Goal: Task Accomplishment & Management: Use online tool/utility

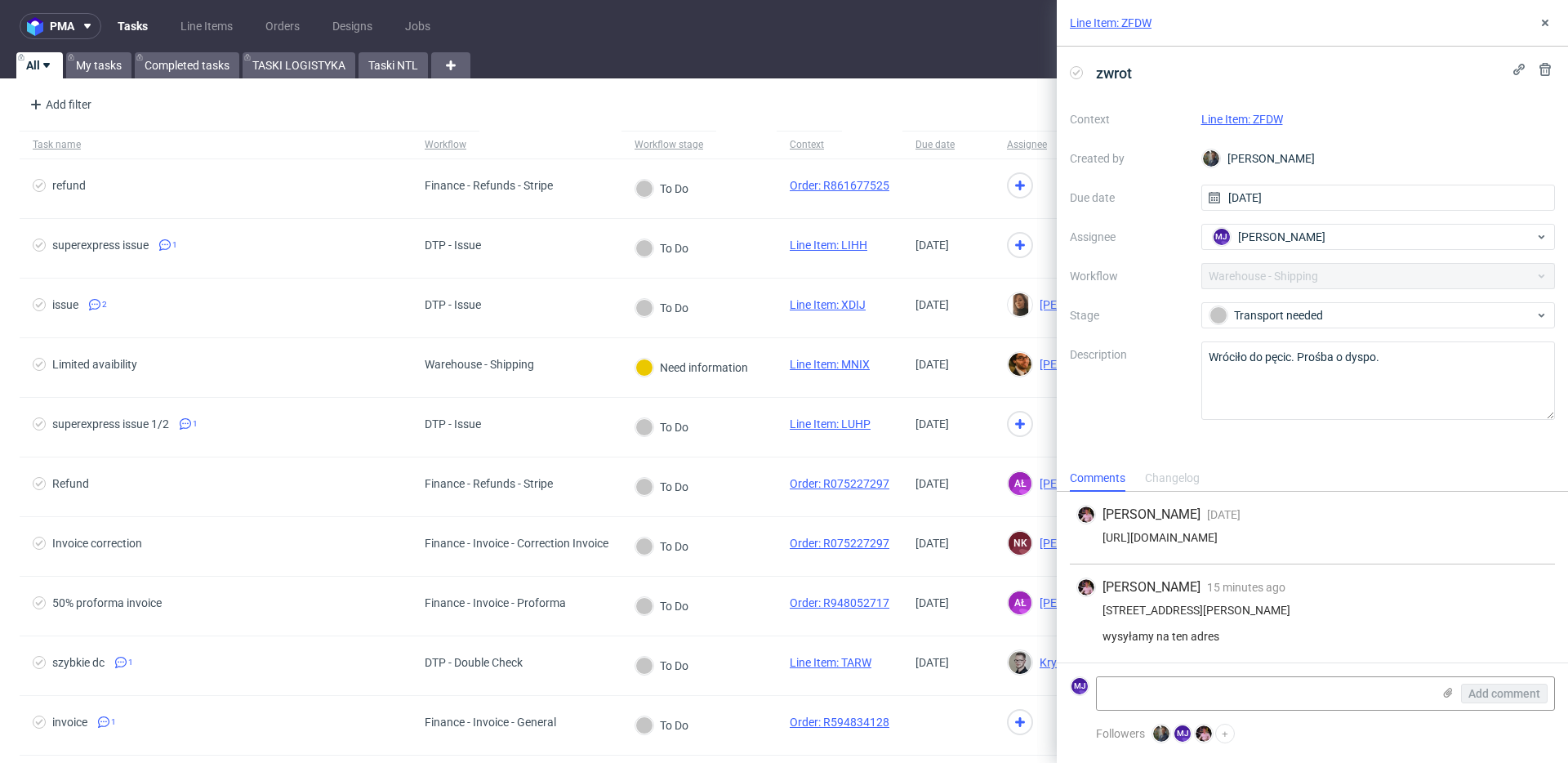
click at [1201, 604] on div "[STREET_ADDRESS][PERSON_NAME] wysyłamy na ten adres" at bounding box center [1312, 623] width 472 height 39
drag, startPoint x: 1201, startPoint y: 579, endPoint x: 1227, endPoint y: 619, distance: 47.7
click at [1227, 619] on div "[STREET_ADDRESS][PERSON_NAME] wysyłamy na ten adres" at bounding box center [1312, 623] width 472 height 39
click at [1227, 632] on div "[STREET_ADDRESS][PERSON_NAME] wysyłamy na ten adres" at bounding box center [1312, 623] width 472 height 39
drag, startPoint x: 1227, startPoint y: 632, endPoint x: 1198, endPoint y: 578, distance: 61.3
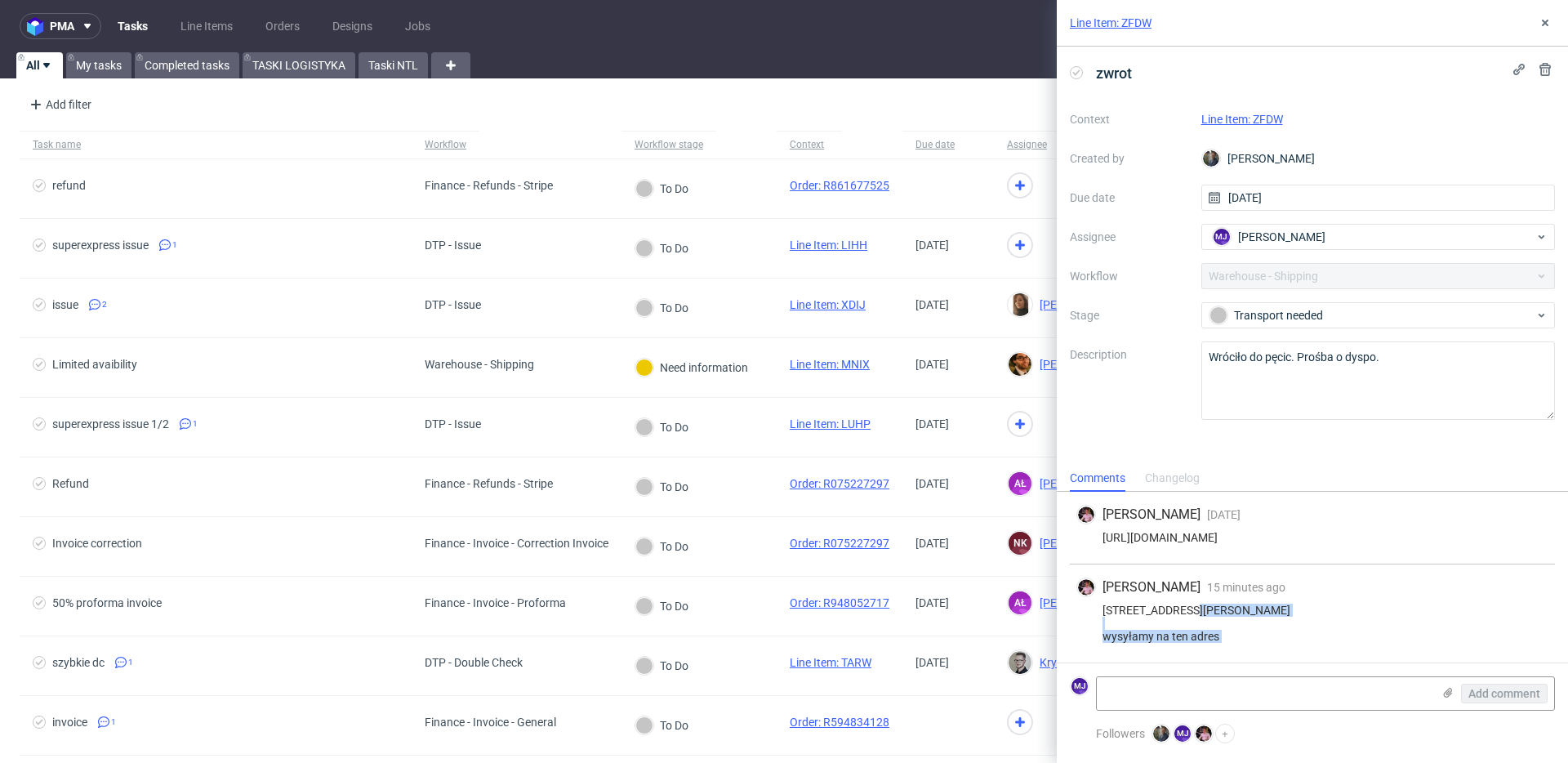
click at [1198, 604] on div "[STREET_ADDRESS][PERSON_NAME] wysyłamy na ten adres" at bounding box center [1312, 623] width 472 height 39
click at [1170, 604] on div "[STREET_ADDRESS][PERSON_NAME] wysyłamy na ten adres" at bounding box center [1312, 623] width 472 height 39
drag, startPoint x: 1170, startPoint y: 583, endPoint x: 1233, endPoint y: 631, distance: 79.2
click at [1234, 631] on div "[STREET_ADDRESS][PERSON_NAME] wysyłamy na ten adres" at bounding box center [1312, 623] width 472 height 39
click at [1233, 631] on div "[STREET_ADDRESS][PERSON_NAME] wysyłamy na ten adres" at bounding box center [1312, 623] width 472 height 39
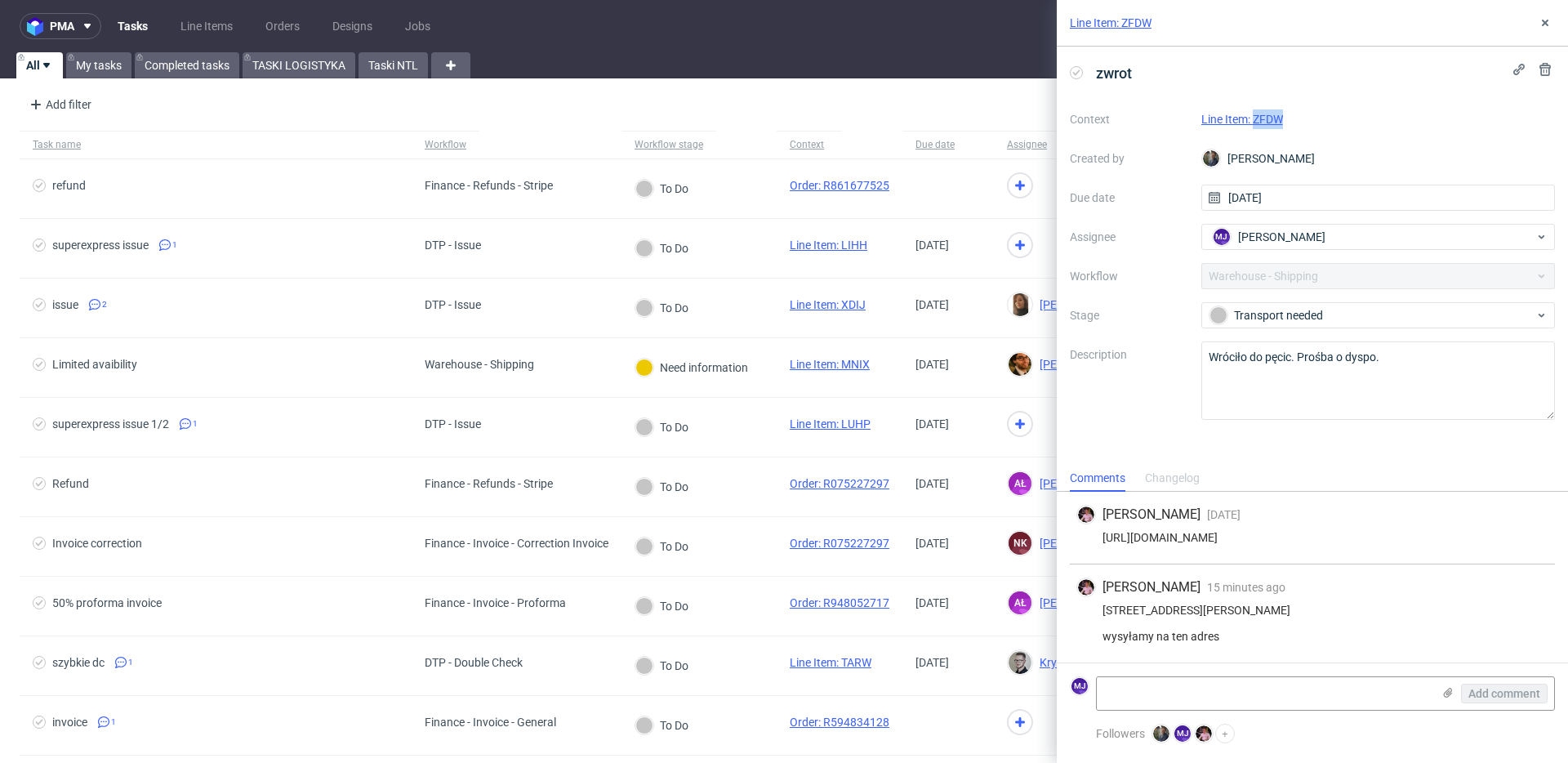
drag, startPoint x: 1298, startPoint y: 119, endPoint x: 1255, endPoint y: 119, distance: 43.0
click at [1254, 119] on div "Line Item: ZFDW" at bounding box center [1378, 119] width 355 height 19
copy link "ZFDW"
click at [1316, 239] on span "[PERSON_NAME]" at bounding box center [1282, 237] width 87 height 17
type input "fedo"
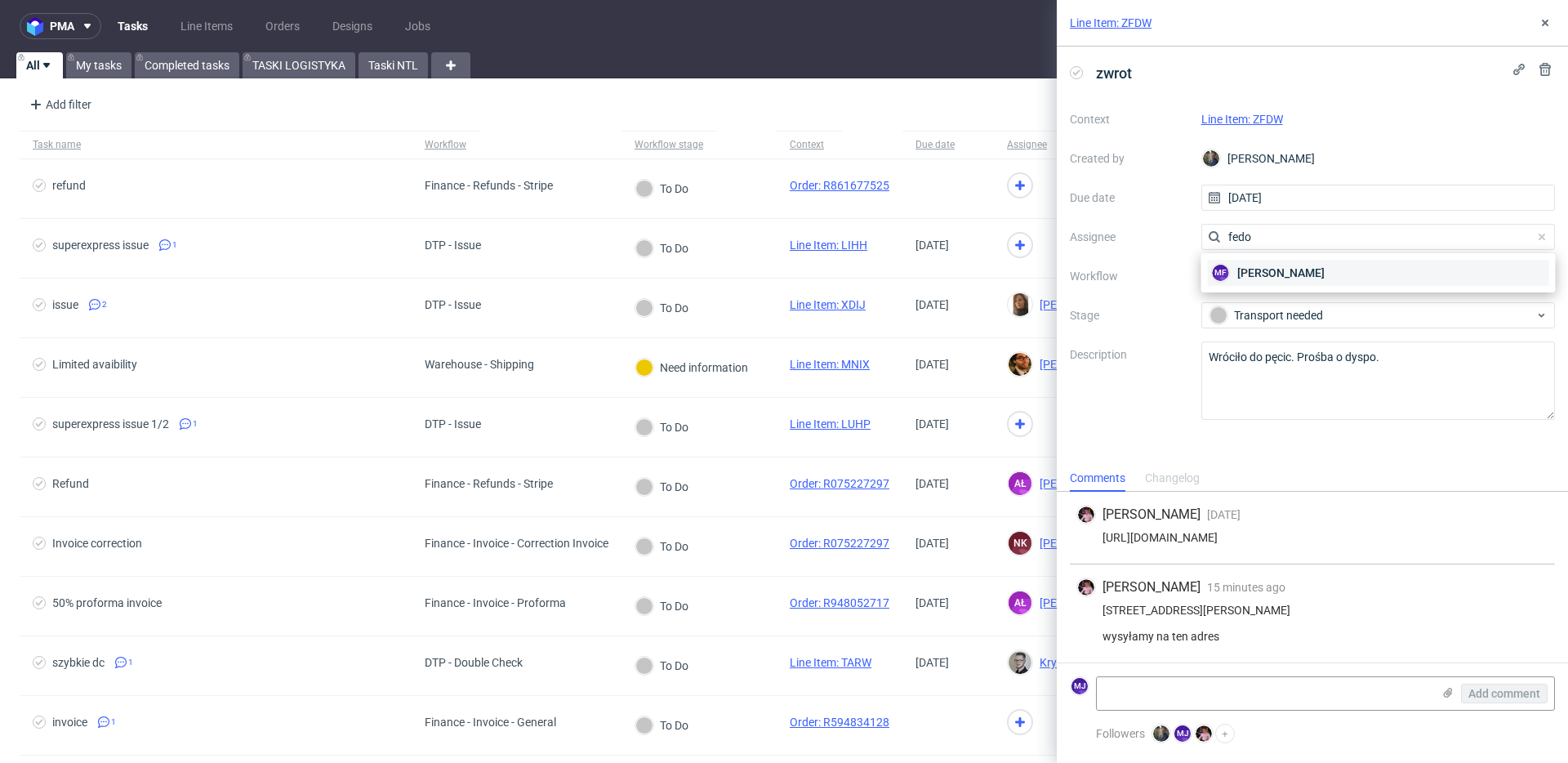
click at [1317, 275] on span "[PERSON_NAME]" at bounding box center [1281, 273] width 87 height 17
click at [1542, 21] on icon at bounding box center [1545, 23] width 13 height 13
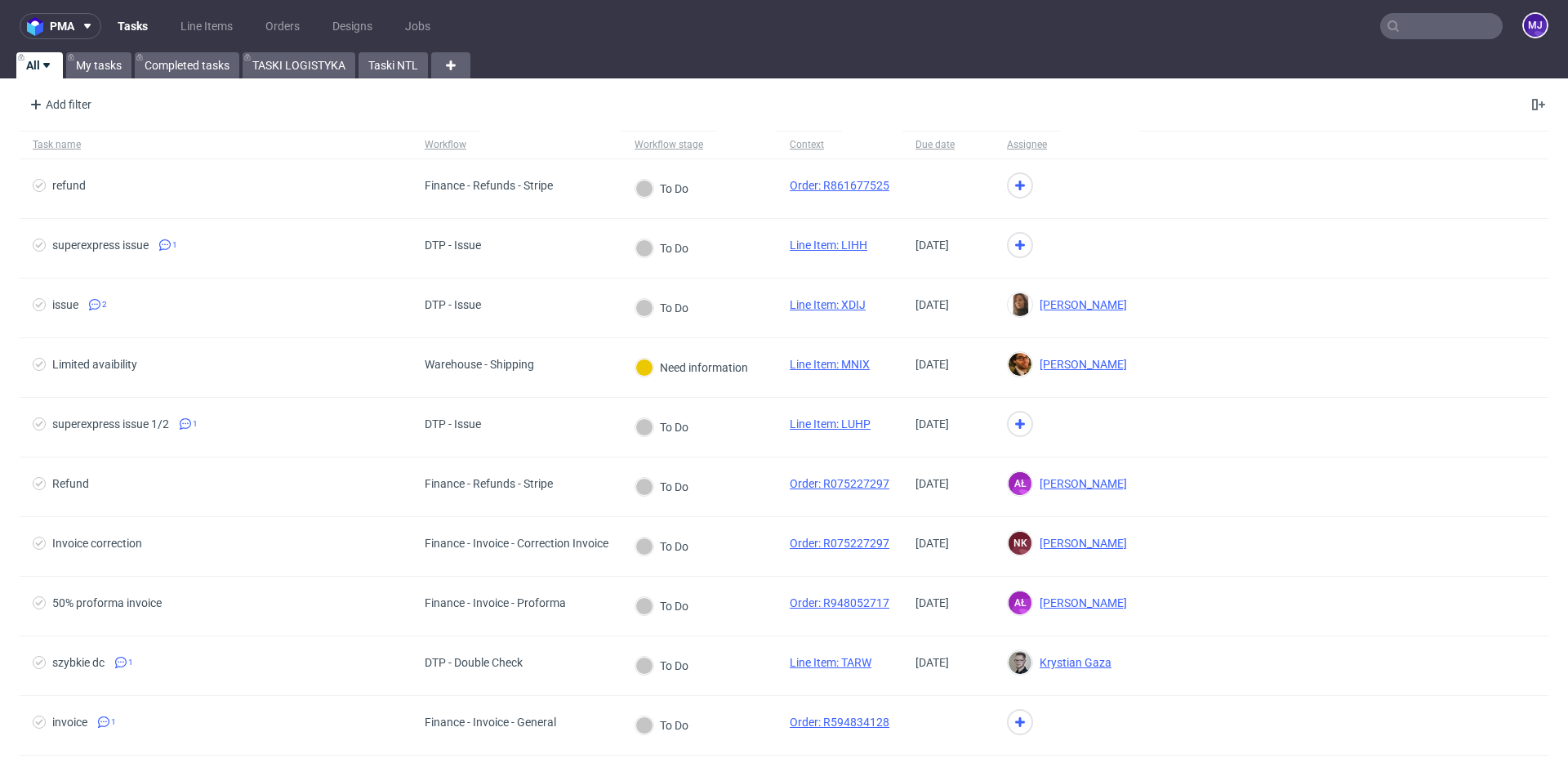
click at [1206, 52] on div "All My tasks Completed tasks TASKI LOGISTYKA Taski NTL" at bounding box center [784, 65] width 1568 height 26
click at [1103, 72] on div "All My tasks Completed tasks TASKI LOGISTYKA Taski NTL" at bounding box center [784, 65] width 1568 height 26
